Goal: Use online tool/utility

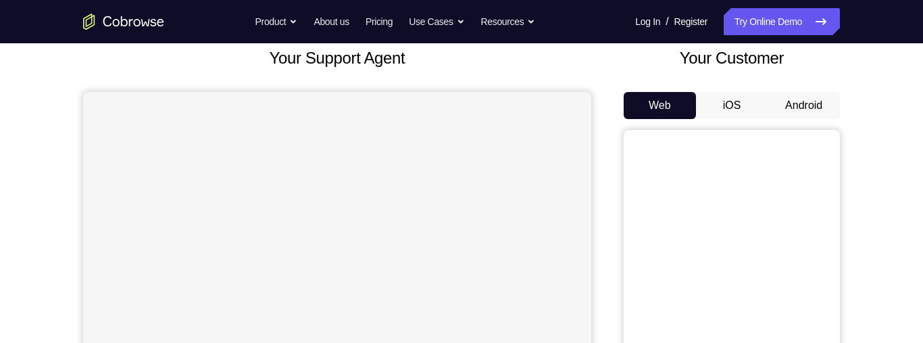
scroll to position [76, 0]
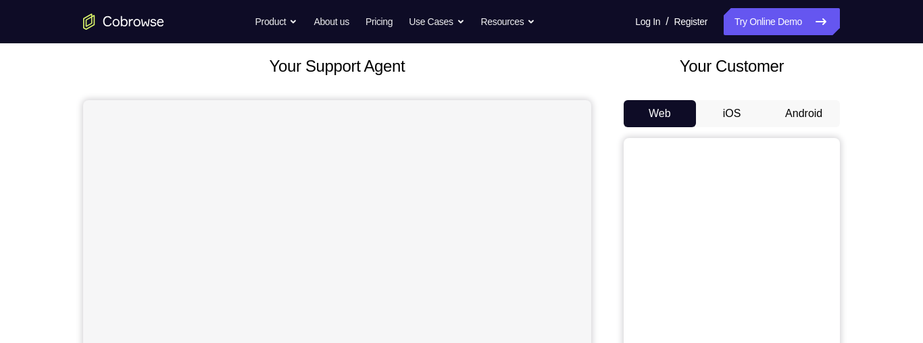
click at [803, 111] on button "Android" at bounding box center [804, 113] width 72 height 27
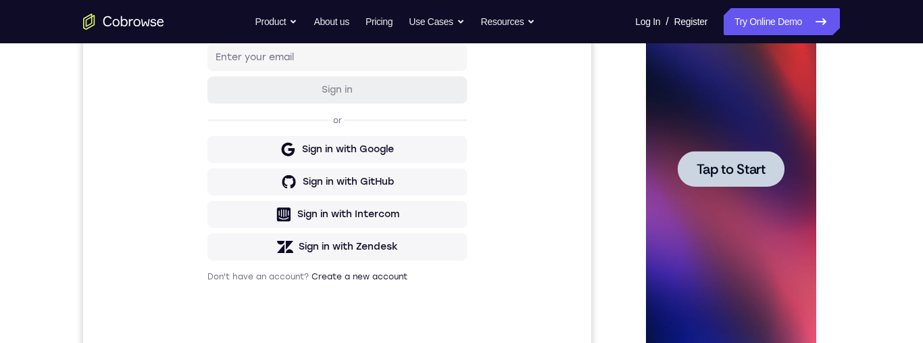
scroll to position [0, 0]
click at [710, 168] on span "Tap to Start" at bounding box center [730, 169] width 69 height 14
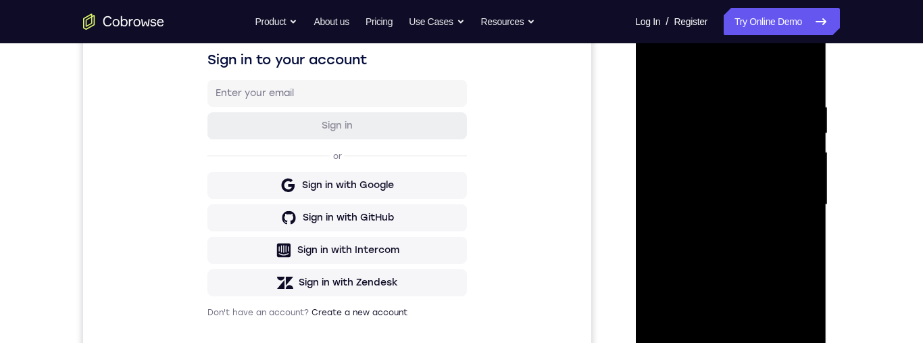
scroll to position [359, 0]
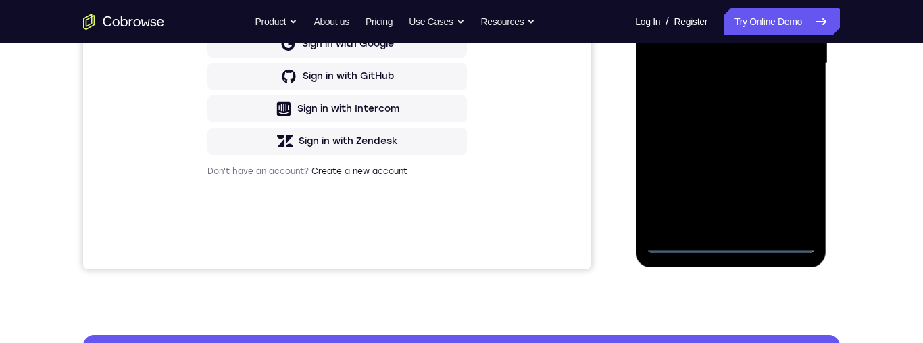
click at [734, 236] on div at bounding box center [730, 63] width 170 height 378
click at [734, 238] on div at bounding box center [730, 63] width 170 height 378
click at [726, 240] on div at bounding box center [730, 63] width 170 height 378
click at [727, 238] on div at bounding box center [730, 63] width 170 height 378
click at [728, 239] on div at bounding box center [730, 63] width 170 height 378
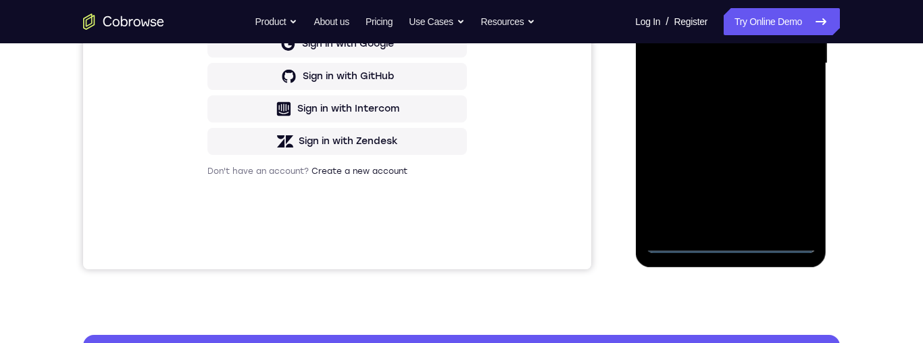
click at [728, 237] on div at bounding box center [730, 63] width 170 height 378
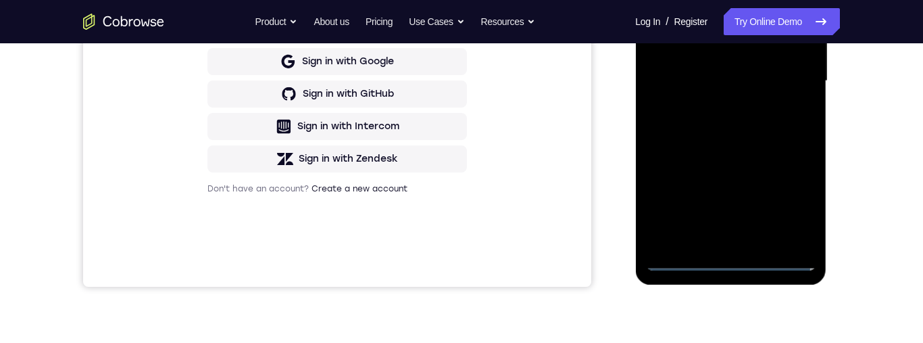
scroll to position [284, 0]
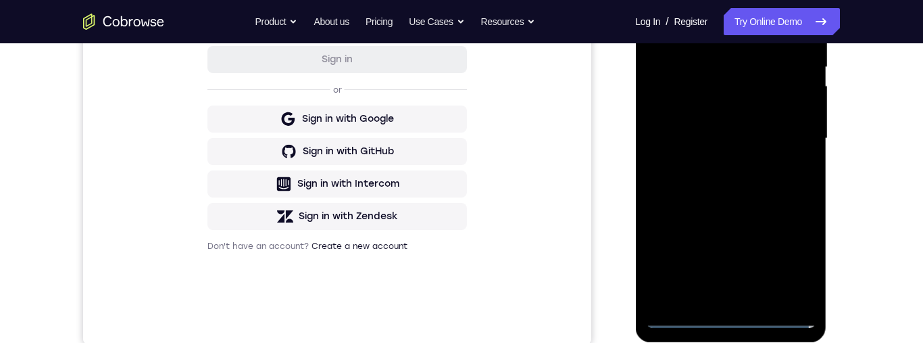
click at [787, 251] on div at bounding box center [730, 138] width 170 height 378
click at [789, 255] on div at bounding box center [730, 138] width 170 height 378
click at [787, 257] on div at bounding box center [730, 138] width 170 height 378
click at [790, 253] on div at bounding box center [730, 138] width 170 height 378
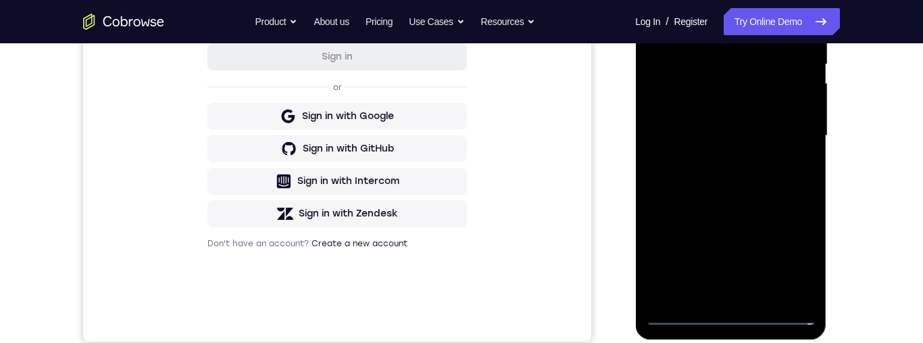
scroll to position [205, 0]
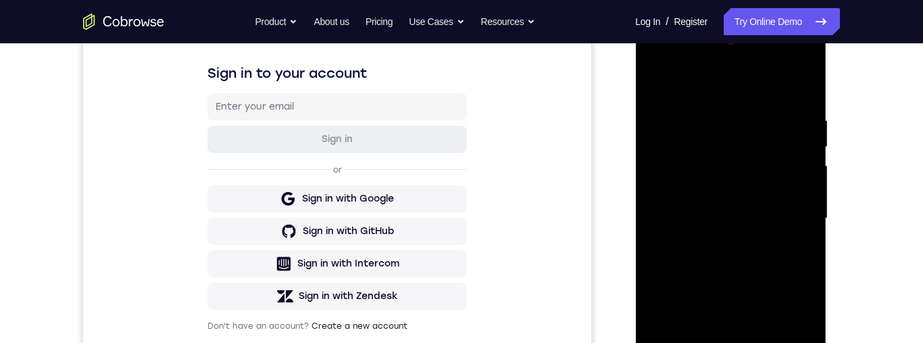
click at [732, 99] on div at bounding box center [730, 218] width 170 height 378
click at [731, 90] on div at bounding box center [730, 218] width 170 height 378
click at [727, 92] on div at bounding box center [730, 218] width 170 height 378
click at [721, 96] on div at bounding box center [730, 218] width 170 height 378
click at [716, 98] on div at bounding box center [730, 218] width 170 height 378
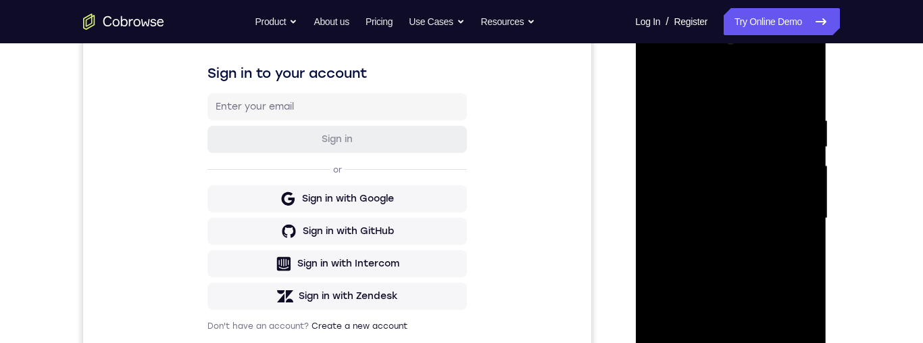
click at [718, 95] on div at bounding box center [730, 218] width 170 height 378
click at [720, 91] on div at bounding box center [730, 218] width 170 height 378
click at [719, 90] on div at bounding box center [730, 218] width 170 height 378
click at [719, 89] on div at bounding box center [730, 218] width 170 height 378
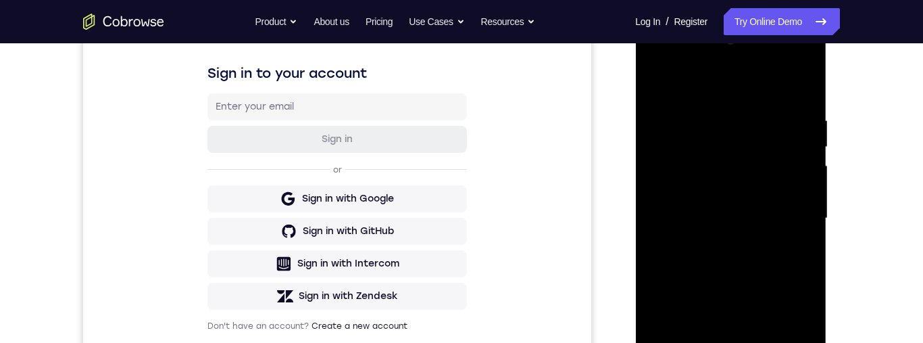
click at [720, 88] on div at bounding box center [730, 218] width 170 height 378
click at [720, 87] on div at bounding box center [730, 218] width 170 height 378
click at [721, 86] on div at bounding box center [730, 218] width 170 height 378
click at [711, 157] on div at bounding box center [730, 218] width 170 height 378
click at [713, 143] on div at bounding box center [730, 218] width 170 height 378
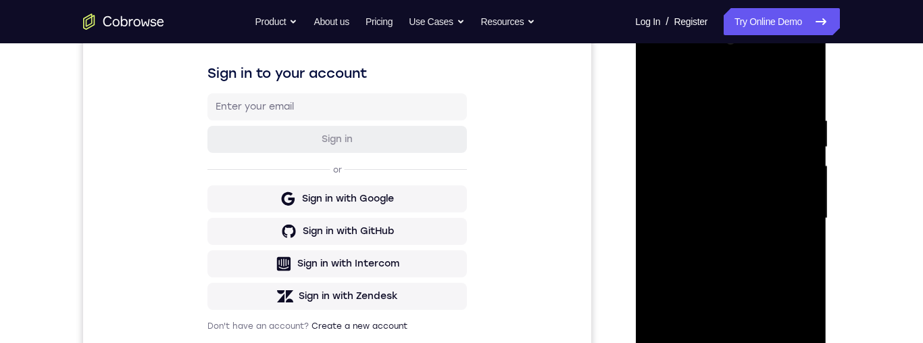
click at [728, 55] on div at bounding box center [730, 218] width 170 height 378
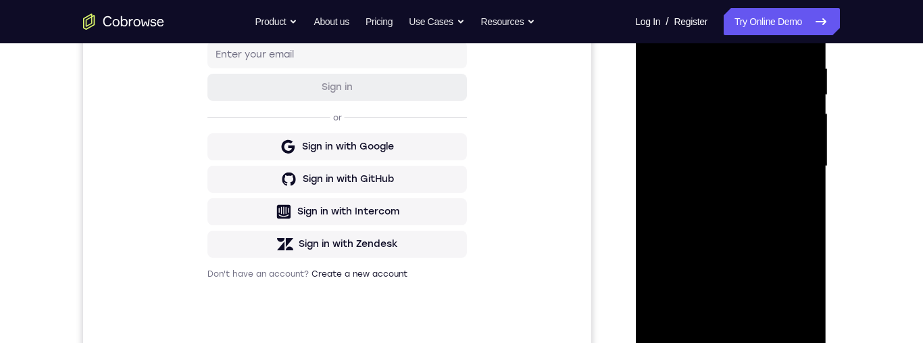
click at [733, 342] on div at bounding box center [730, 166] width 170 height 378
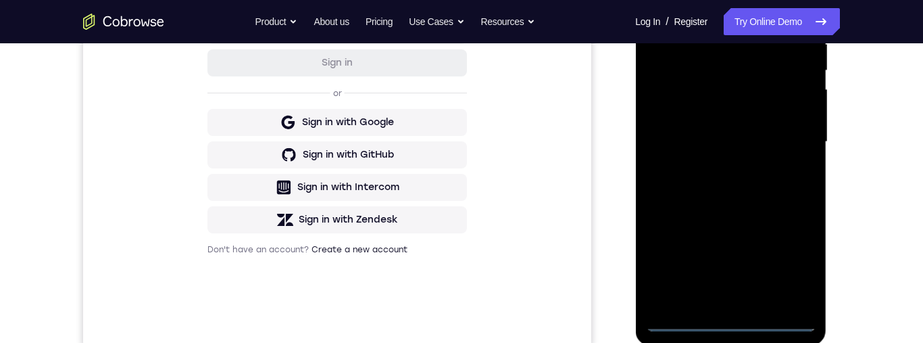
click at [793, 273] on div at bounding box center [730, 142] width 170 height 378
click at [783, 255] on div at bounding box center [730, 142] width 170 height 378
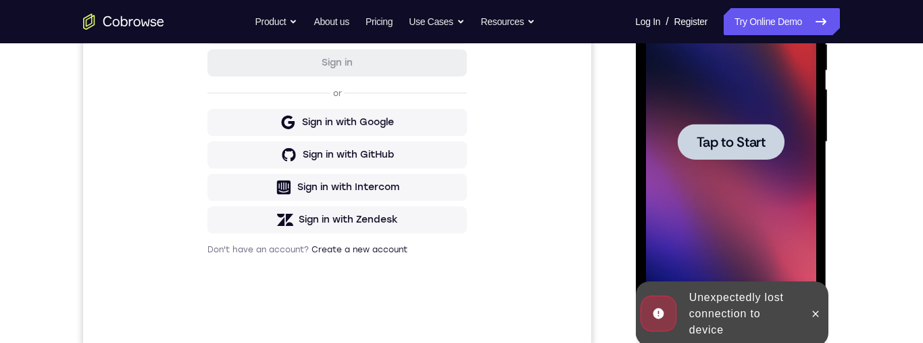
click at [760, 141] on span "Tap to Start" at bounding box center [730, 142] width 69 height 14
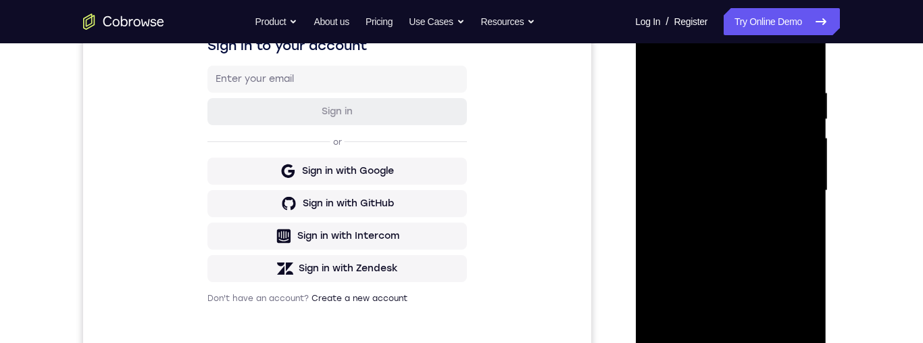
scroll to position [262, 0]
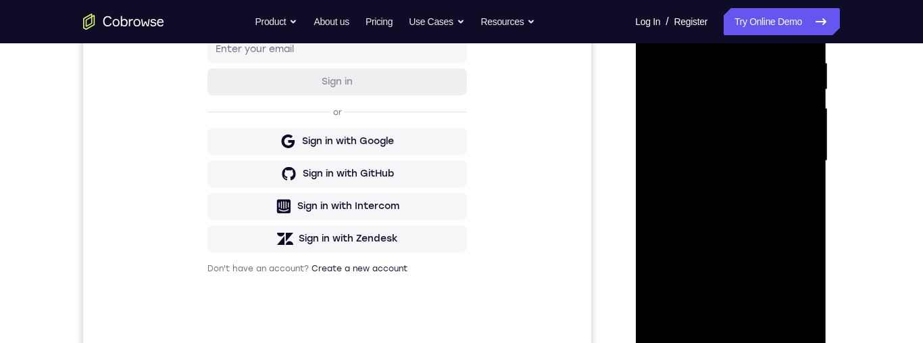
click at [728, 338] on div at bounding box center [730, 161] width 170 height 378
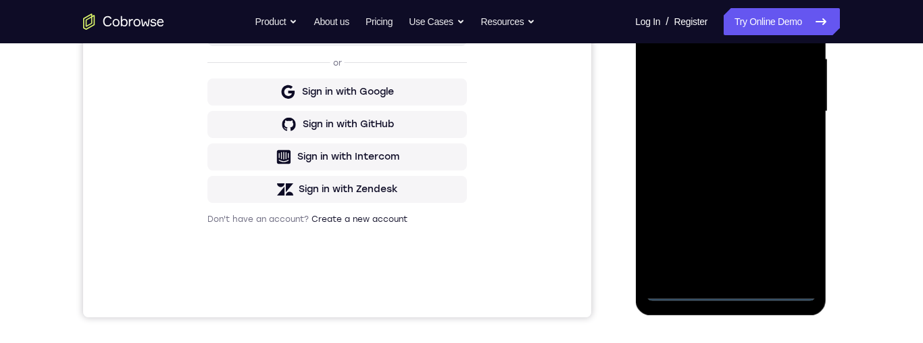
click at [727, 291] on div at bounding box center [730, 111] width 170 height 378
click at [785, 225] on div at bounding box center [730, 111] width 170 height 378
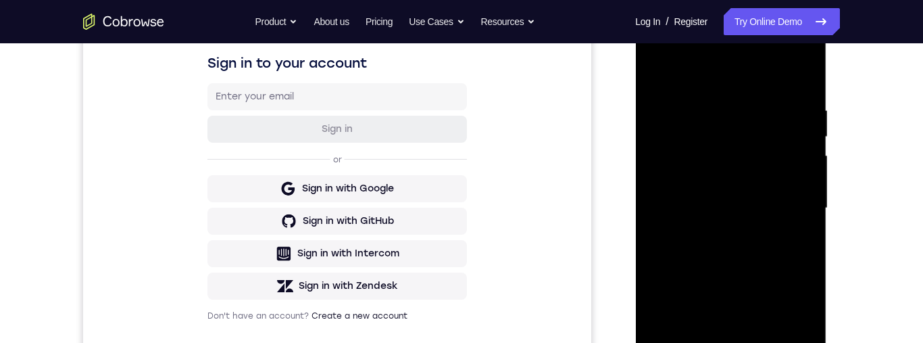
scroll to position [189, 0]
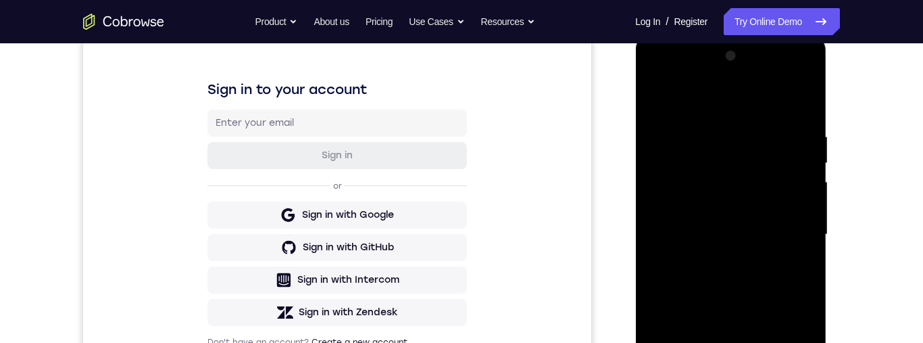
click at [726, 99] on div at bounding box center [730, 234] width 170 height 378
click at [715, 153] on div at bounding box center [730, 234] width 170 height 378
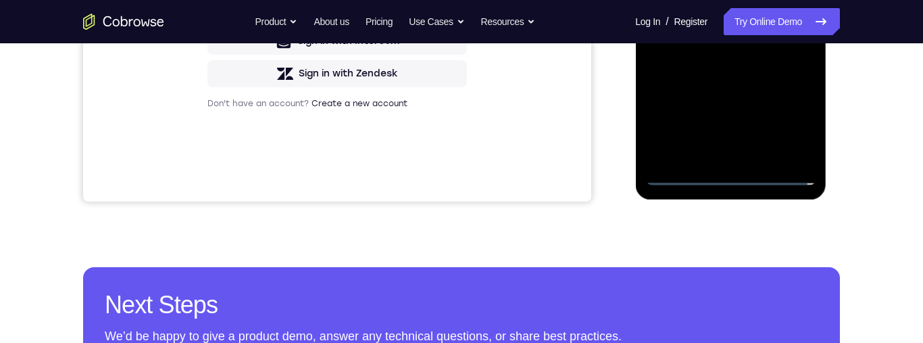
scroll to position [335, 0]
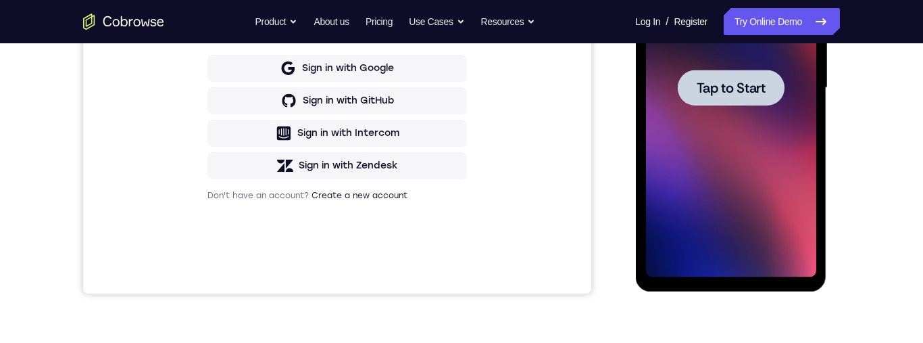
click at [736, 93] on span "Tap to Start" at bounding box center [730, 88] width 69 height 14
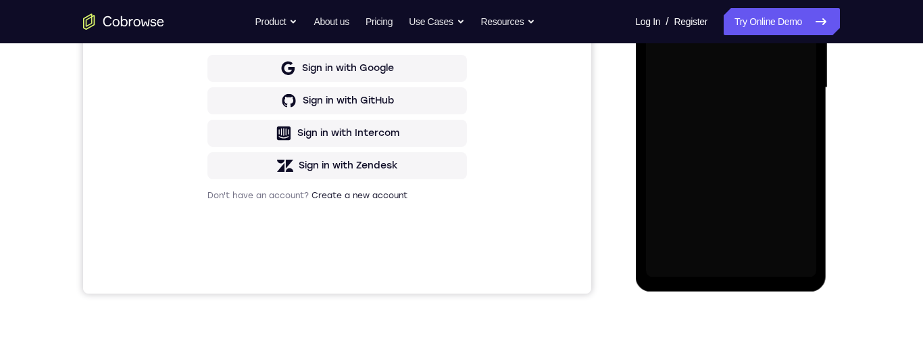
scroll to position [266, 0]
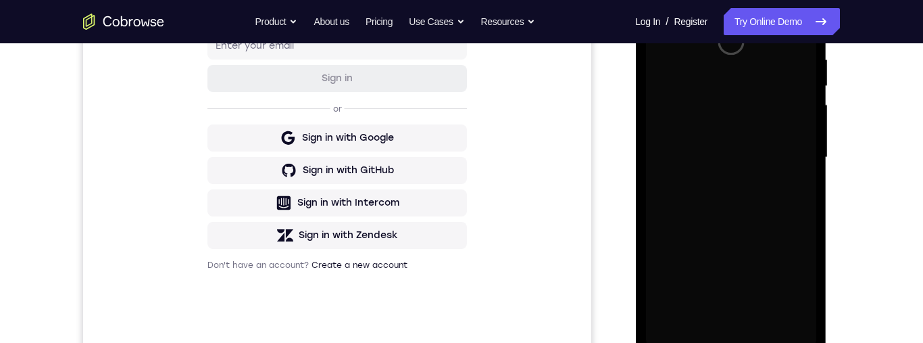
click at [874, 140] on div "Your Support Agent Your Customer Web iOS Android Next Steps We’d be happy to gi…" at bounding box center [461, 223] width 865 height 891
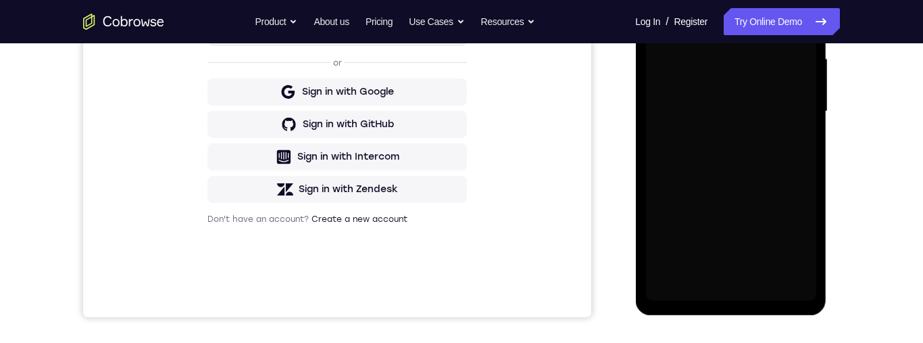
scroll to position [180, 0]
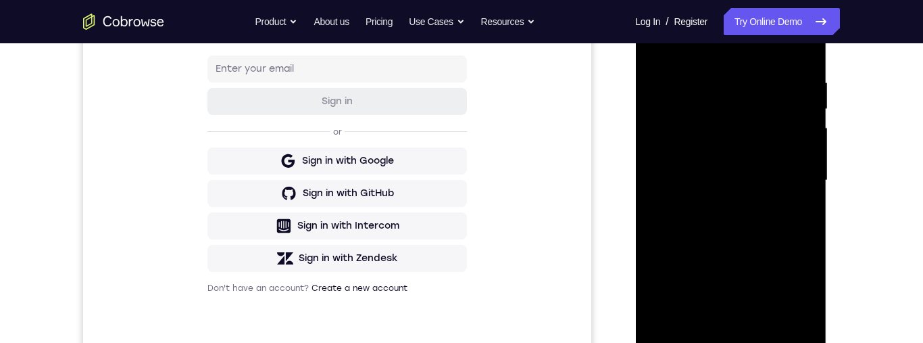
click at [728, 342] on div at bounding box center [730, 180] width 170 height 378
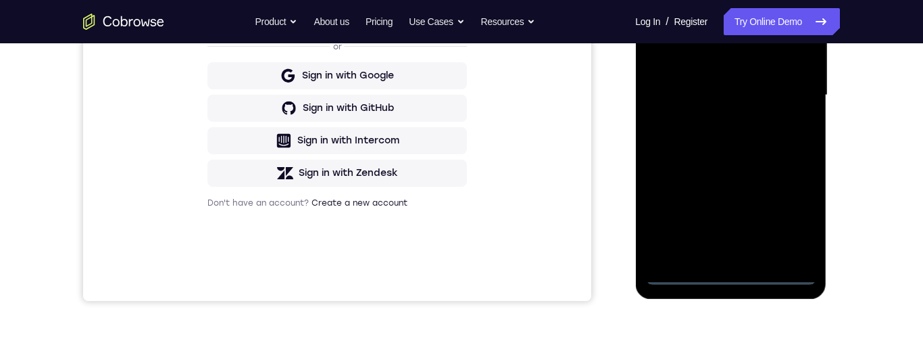
click at [724, 278] on div at bounding box center [730, 95] width 170 height 378
click at [724, 277] on div at bounding box center [730, 95] width 170 height 378
click at [724, 274] on div at bounding box center [730, 95] width 170 height 378
click at [722, 272] on div at bounding box center [730, 95] width 170 height 378
click at [775, 222] on div at bounding box center [730, 95] width 170 height 378
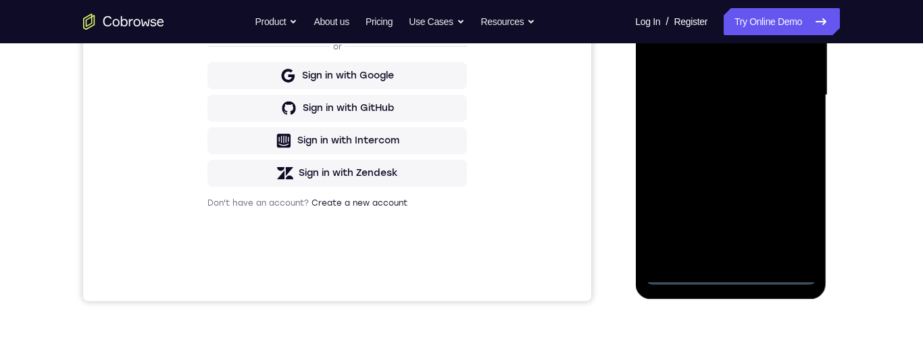
click at [791, 210] on div at bounding box center [730, 95] width 170 height 378
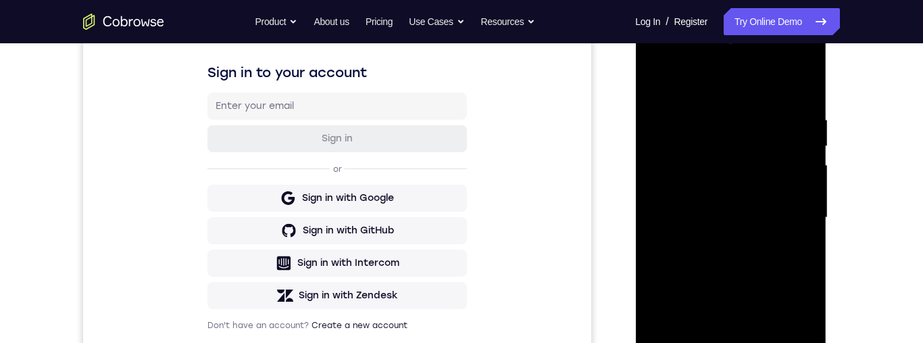
scroll to position [149, 0]
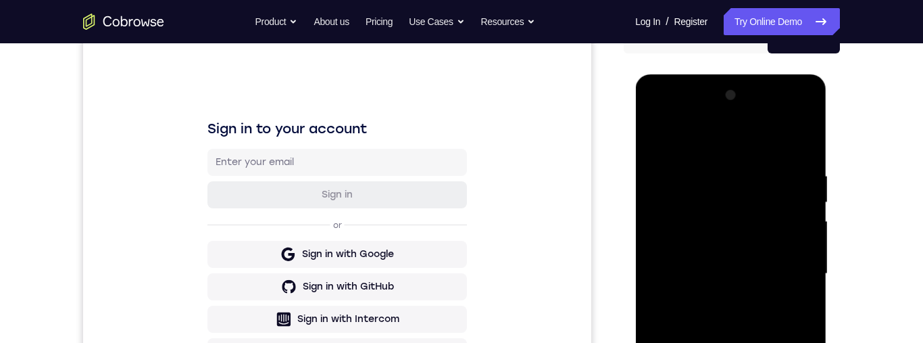
click at [737, 136] on div at bounding box center [730, 273] width 170 height 378
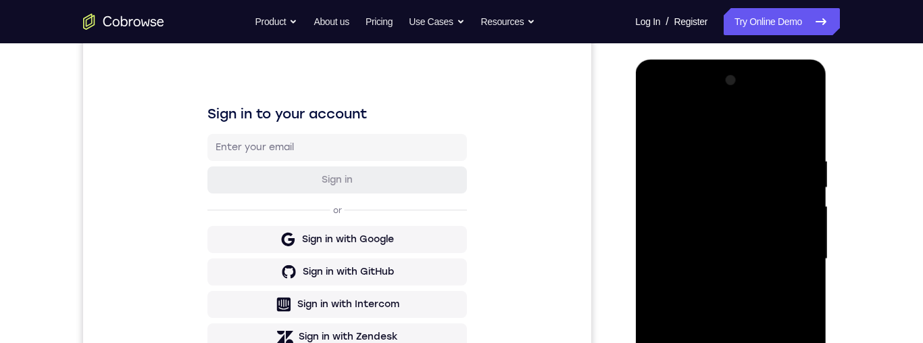
click at [707, 187] on div at bounding box center [730, 259] width 170 height 378
click at [707, 214] on div at bounding box center [730, 259] width 170 height 378
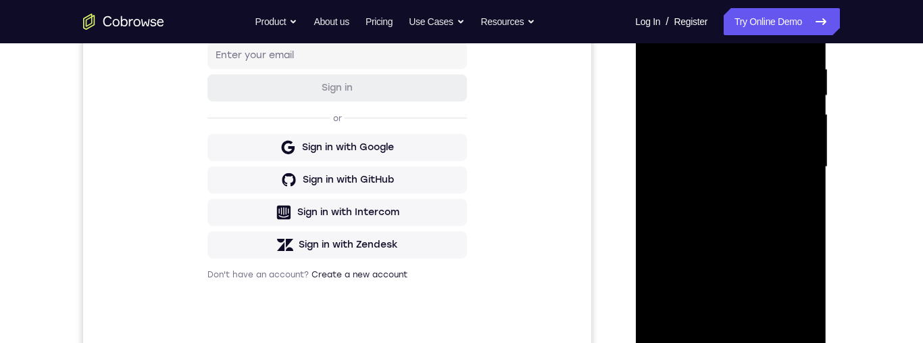
click at [757, 224] on div at bounding box center [730, 167] width 170 height 378
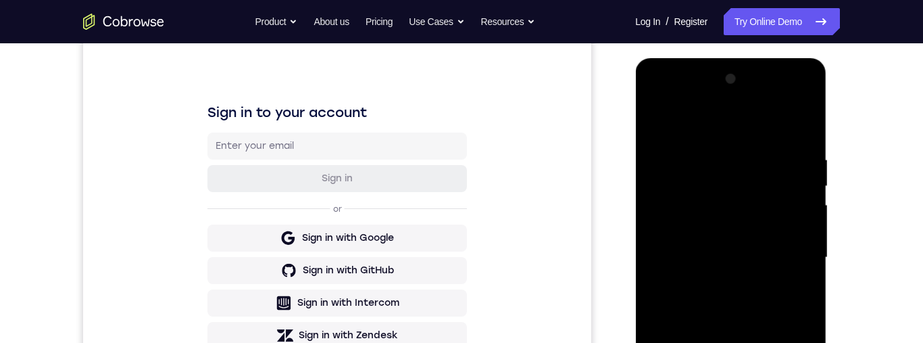
click at [759, 307] on div at bounding box center [730, 257] width 170 height 378
click at [768, 313] on div at bounding box center [730, 257] width 170 height 378
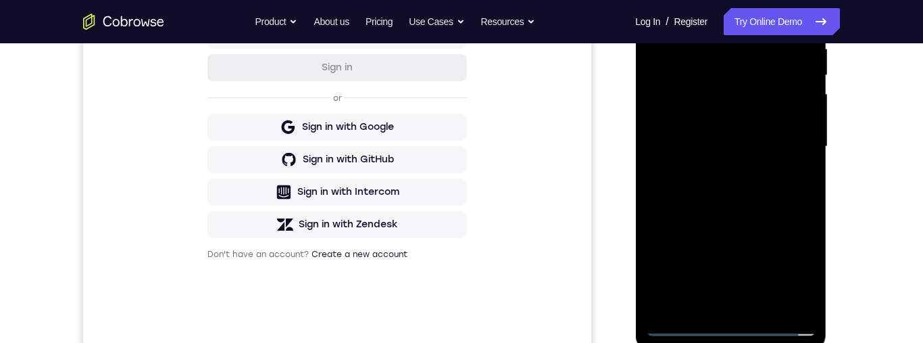
click at [725, 239] on div at bounding box center [730, 146] width 170 height 378
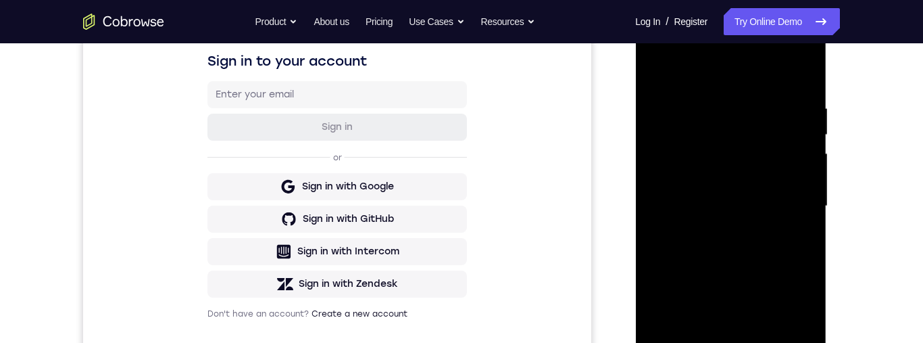
scroll to position [218, 0]
click at [797, 82] on div at bounding box center [730, 205] width 170 height 378
click at [757, 199] on div at bounding box center [730, 205] width 170 height 378
click at [726, 163] on div at bounding box center [730, 205] width 170 height 378
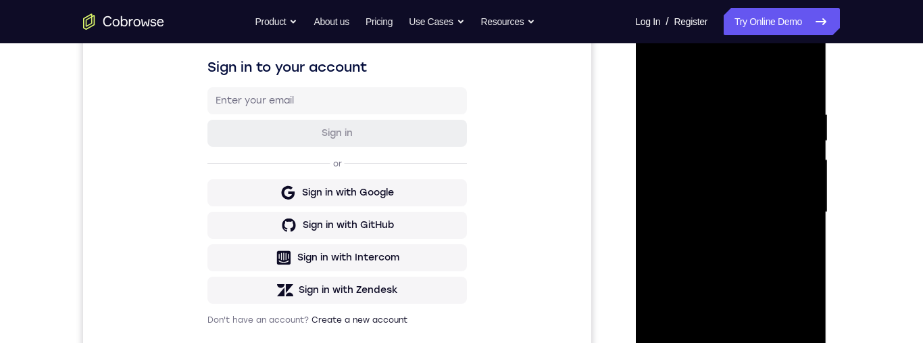
click at [728, 171] on div at bounding box center [730, 212] width 170 height 378
click at [691, 208] on div at bounding box center [730, 212] width 170 height 378
click at [803, 213] on div at bounding box center [730, 212] width 170 height 378
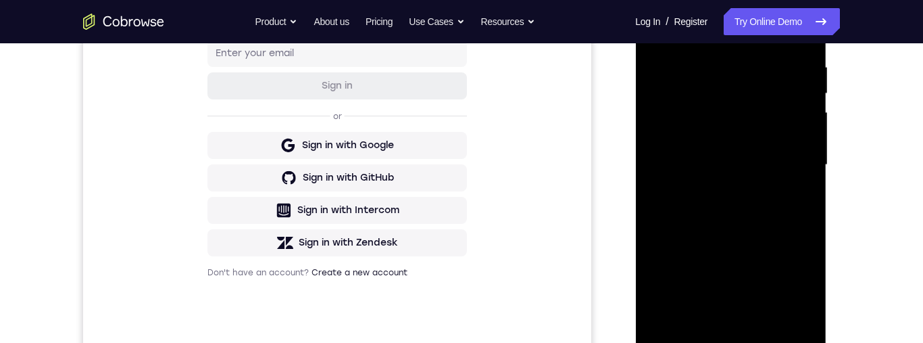
scroll to position [262, 0]
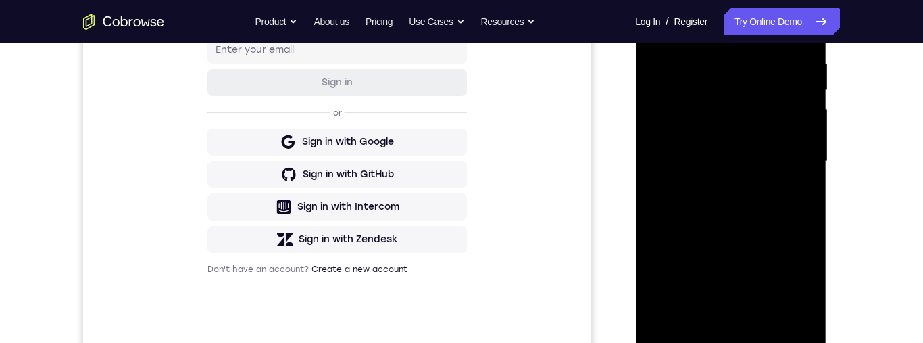
click at [750, 186] on div at bounding box center [730, 161] width 170 height 378
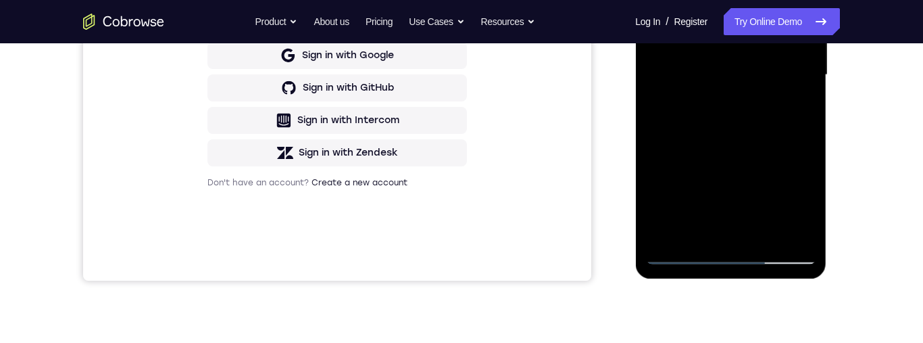
scroll to position [337, 0]
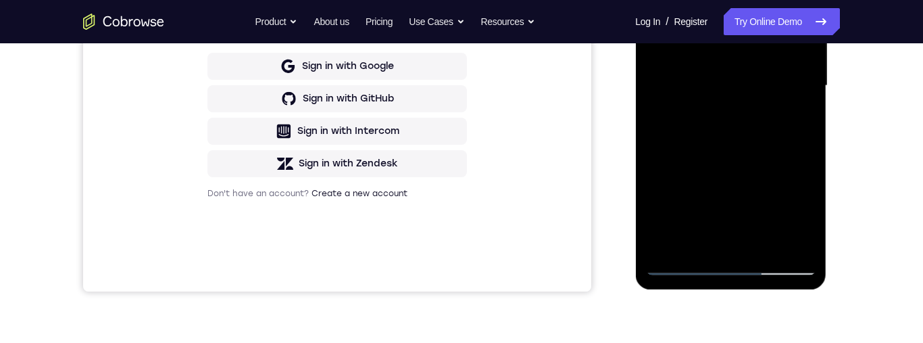
click at [758, 103] on div at bounding box center [730, 86] width 170 height 378
click at [835, 159] on div at bounding box center [732, 84] width 216 height 416
click at [678, 99] on div at bounding box center [730, 86] width 170 height 378
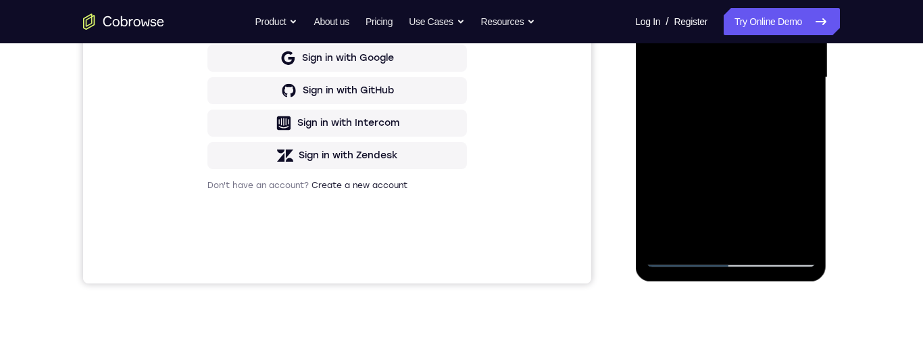
scroll to position [355, 0]
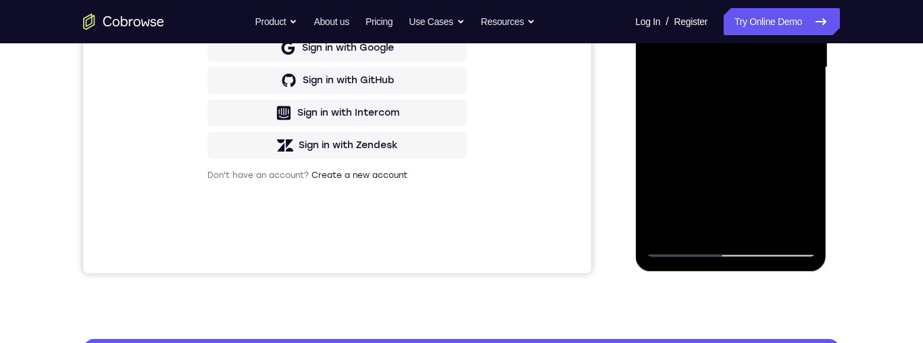
click at [673, 74] on div at bounding box center [730, 67] width 170 height 378
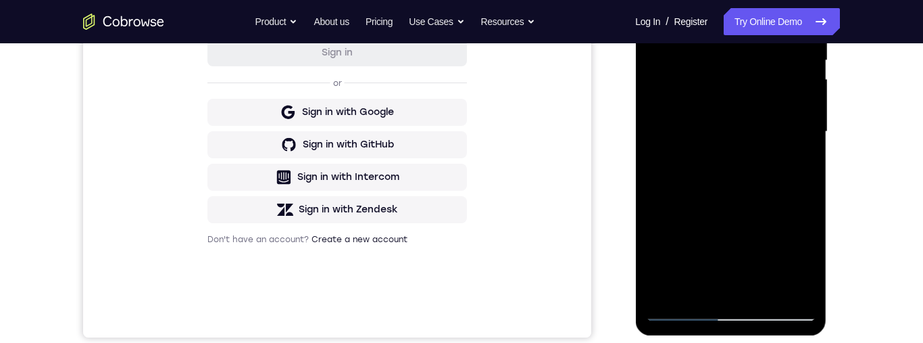
scroll to position [256, 0]
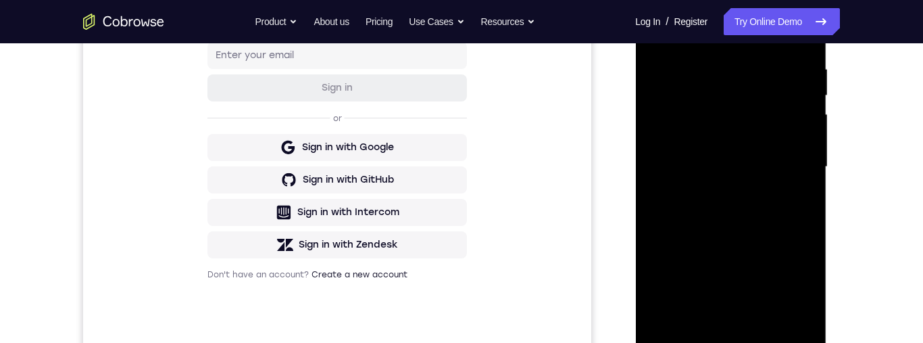
click at [804, 59] on div at bounding box center [730, 167] width 170 height 378
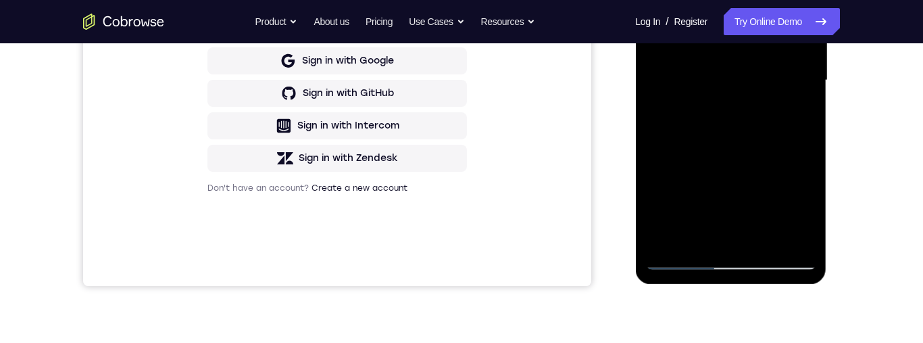
scroll to position [96, 0]
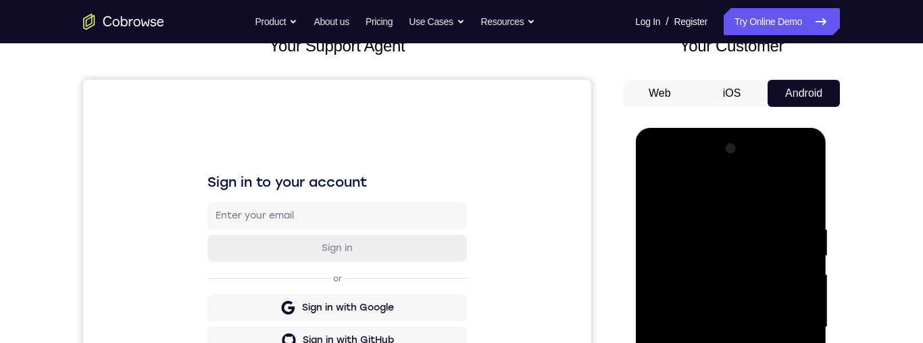
click at [653, 199] on div at bounding box center [730, 327] width 170 height 378
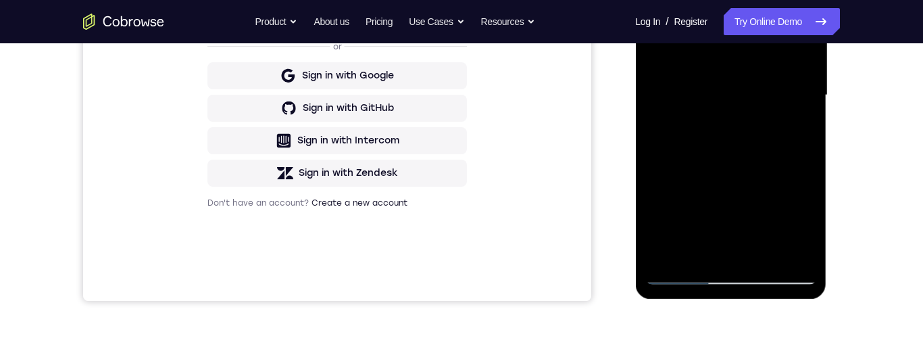
scroll to position [262, 0]
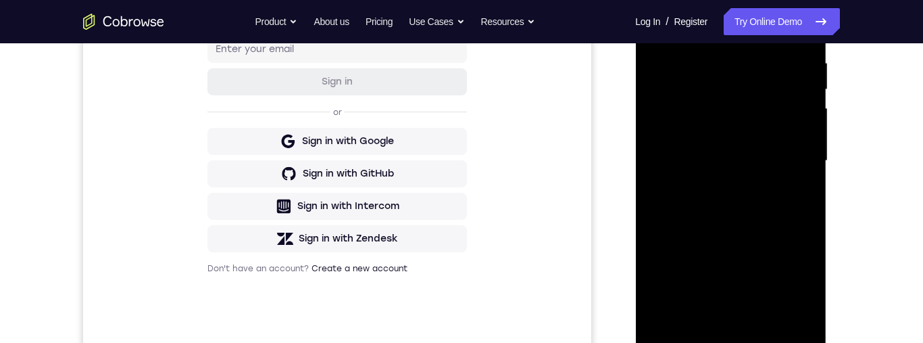
click at [750, 80] on div at bounding box center [730, 161] width 170 height 378
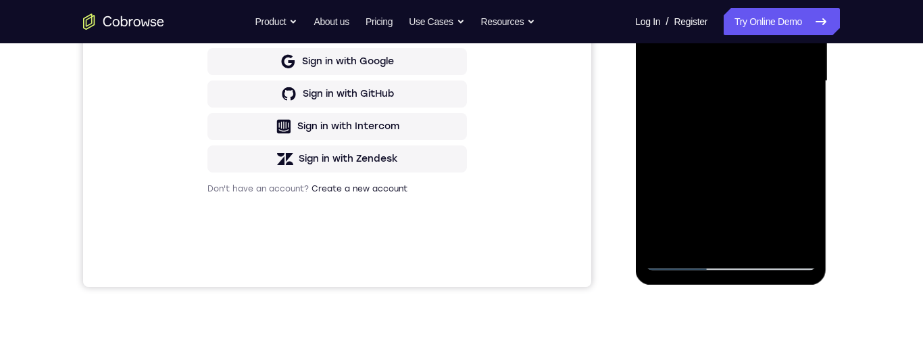
scroll to position [291, 0]
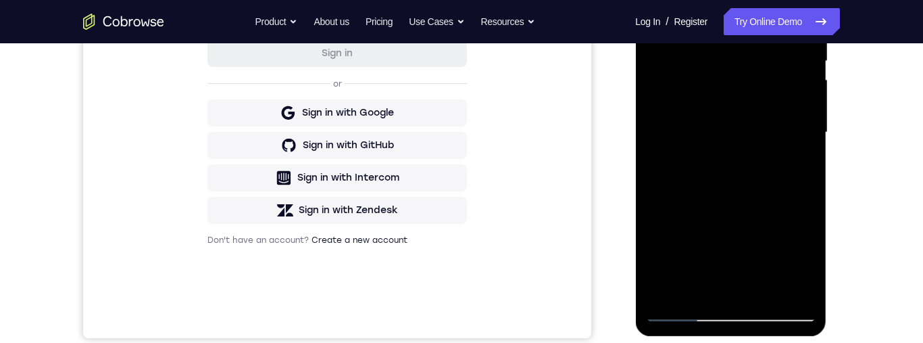
click at [696, 220] on div at bounding box center [730, 132] width 170 height 378
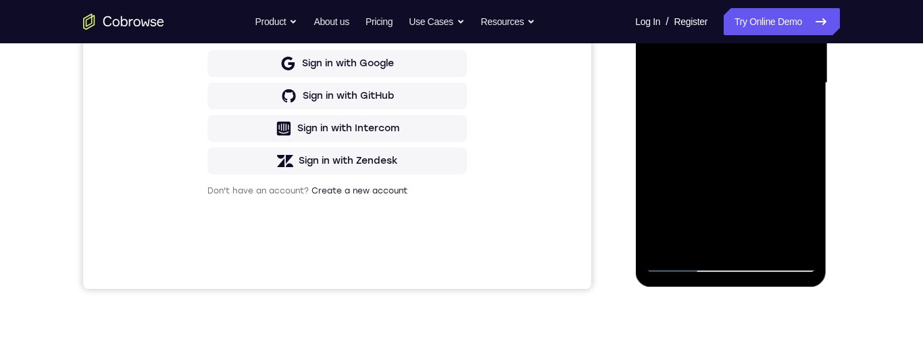
scroll to position [341, 0]
click at [762, 95] on div at bounding box center [730, 82] width 170 height 378
click at [765, 115] on div at bounding box center [730, 82] width 170 height 378
